Goal: Task Accomplishment & Management: Manage account settings

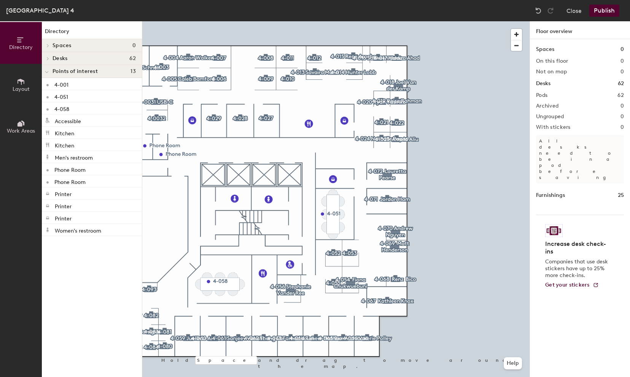
click at [119, 298] on div "Directory Spaces 0 Desks 62 4-035 USB-C Desk 1 4-0032 Desk 1 4-0031 USB-C Desk …" at bounding box center [92, 199] width 100 height 356
click at [211, 21] on div at bounding box center [335, 21] width 387 height 0
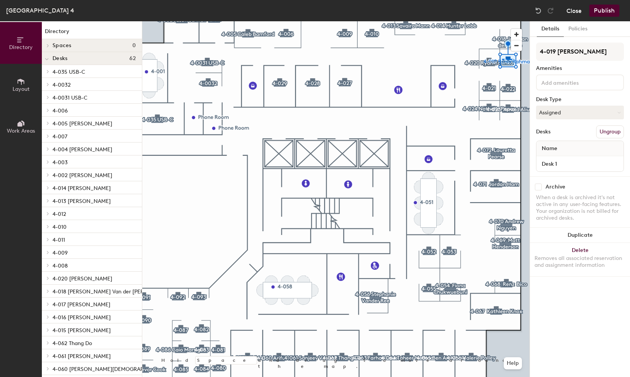
click at [575, 11] on button "Close" at bounding box center [573, 11] width 15 height 12
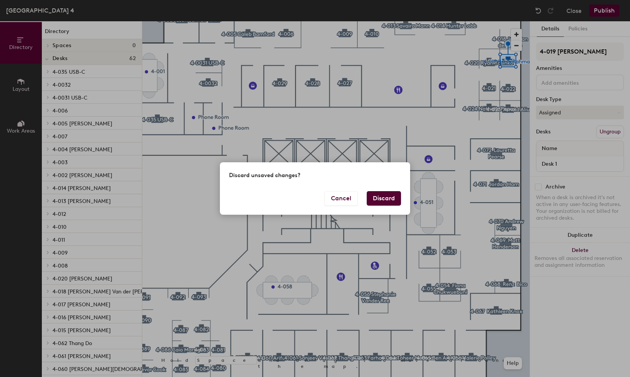
click at [392, 198] on button "Discard" at bounding box center [383, 198] width 34 height 14
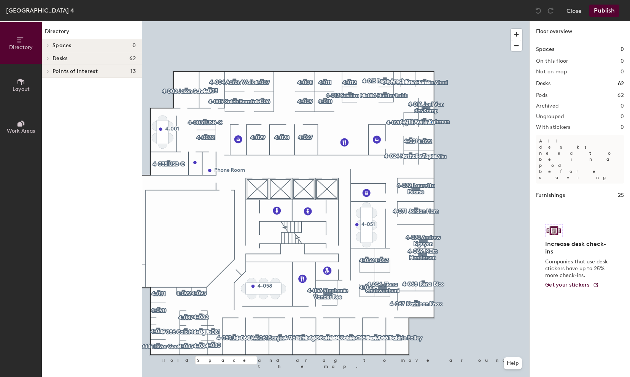
click at [430, 21] on div at bounding box center [335, 21] width 387 height 0
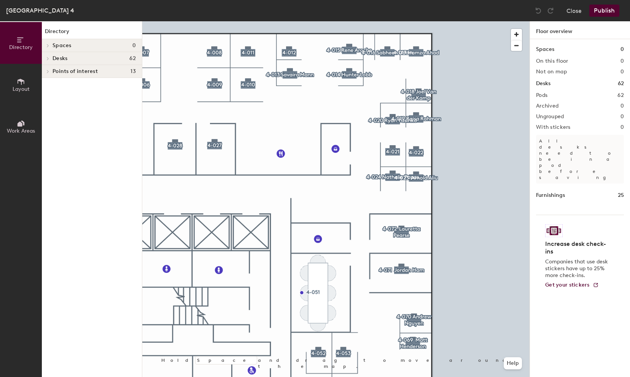
click at [417, 21] on div at bounding box center [335, 21] width 387 height 0
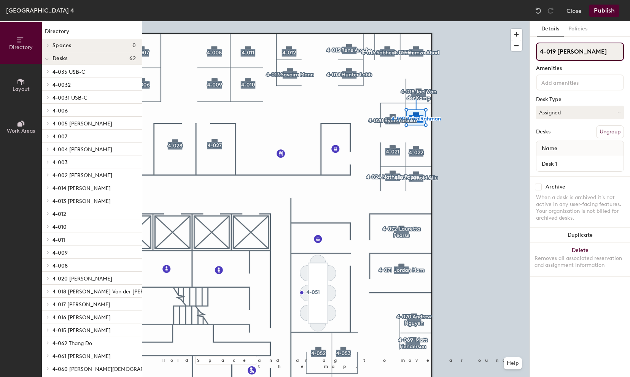
click at [600, 52] on input "4-019 [PERSON_NAME]" at bounding box center [580, 52] width 88 height 18
type input "4-019"
click at [573, 112] on button "Assigned" at bounding box center [580, 113] width 88 height 14
click at [557, 158] on div "Hoteled" at bounding box center [574, 158] width 76 height 11
click at [600, 9] on button "Publish" at bounding box center [604, 11] width 30 height 12
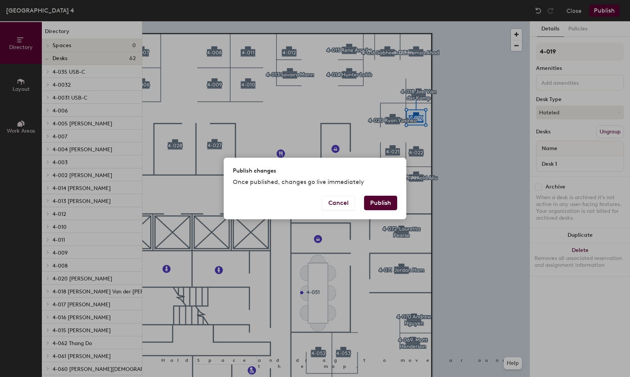
click at [382, 203] on button "Publish" at bounding box center [380, 203] width 33 height 14
